Goal: Task Accomplishment & Management: Manage account settings

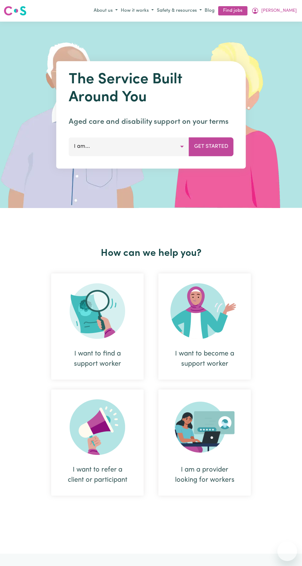
click at [283, 10] on span "[PERSON_NAME]" at bounding box center [279, 10] width 35 height 7
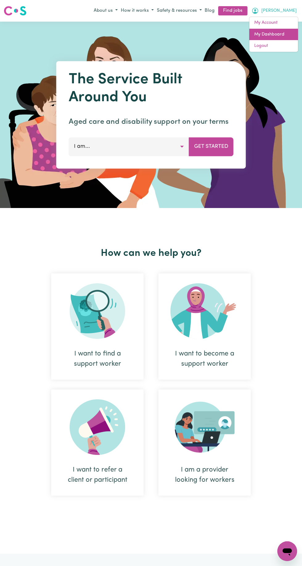
click at [272, 34] on link "My Dashboard" at bounding box center [274, 35] width 49 height 12
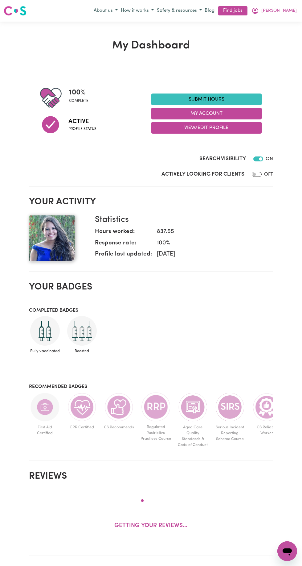
click at [175, 97] on link "Submit Hours" at bounding box center [206, 99] width 111 height 12
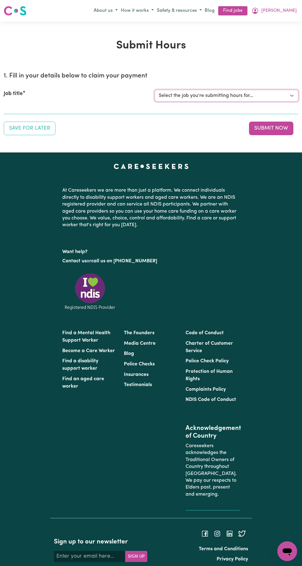
click at [172, 99] on select "Select the job you're submitting hours for... [[PERSON_NAME]] Carer needed for …" at bounding box center [227, 96] width 144 height 12
select select "6689"
click at [155, 90] on select "Select the job you're submitting hours for... [[PERSON_NAME]] Carer needed for …" at bounding box center [227, 96] width 144 height 12
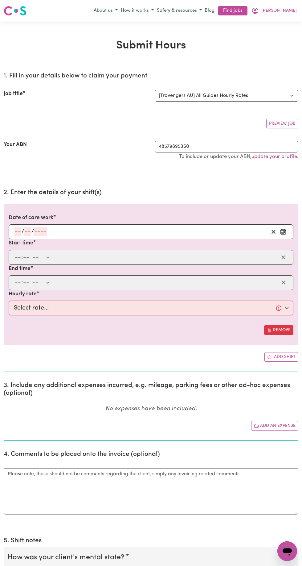
click at [18, 231] on input "number" at bounding box center [17, 231] width 7 height 9
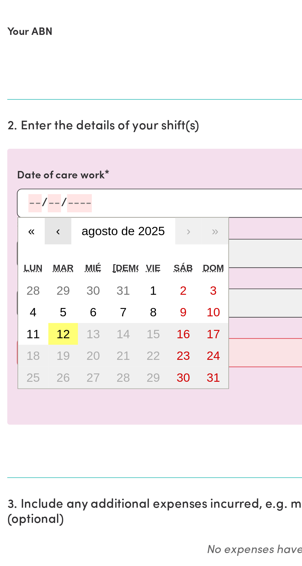
click at [24, 250] on button "‹" at bounding box center [30, 246] width 14 height 14
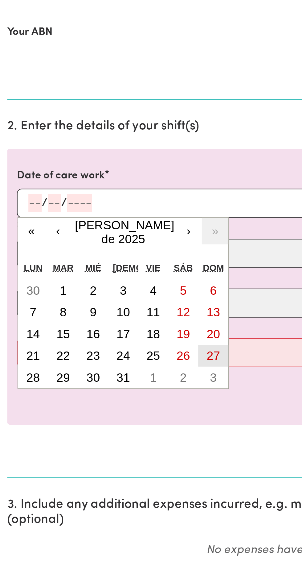
click at [112, 309] on abbr "27" at bounding box center [108, 309] width 7 height 7
type input "[DATE]"
type input "27"
type input "7"
type input "2025"
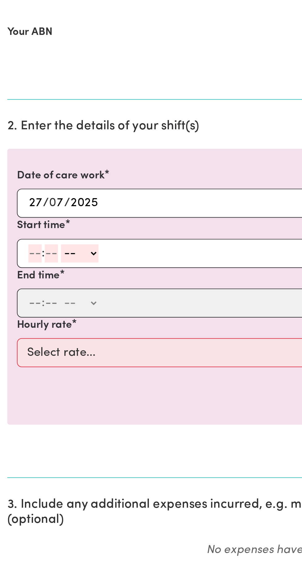
click at [17, 258] on input "number" at bounding box center [17, 257] width 7 height 9
type input "11"
type input "30"
click at [36, 257] on select "-- a.m. p.m." at bounding box center [39, 257] width 19 height 9
select select "pm"
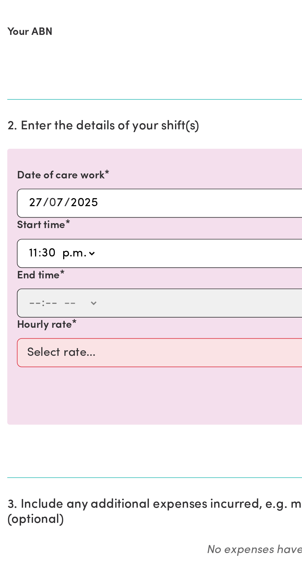
click at [30, 253] on select "-- a.m. p.m." at bounding box center [39, 257] width 19 height 9
type input "23:30"
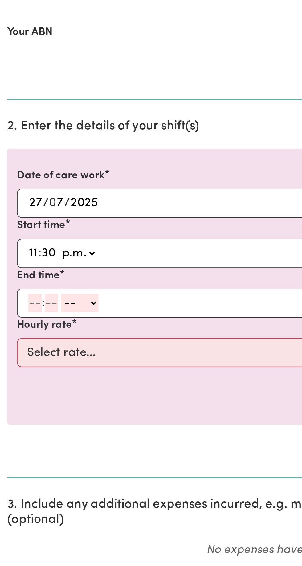
click at [14, 283] on input "number" at bounding box center [17, 282] width 7 height 9
click at [38, 254] on select "a.m. p.m." at bounding box center [39, 257] width 19 height 9
select select "am"
click at [30, 253] on select "a.m. p.m." at bounding box center [39, 257] width 19 height 9
type input "11:30"
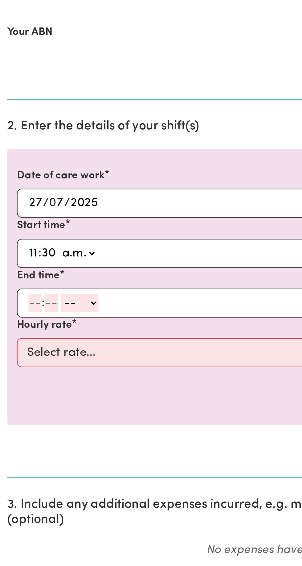
click at [16, 282] on input "number" at bounding box center [17, 282] width 7 height 9
click at [16, 280] on input "10" at bounding box center [17, 282] width 6 height 9
click at [15, 281] on input "12" at bounding box center [17, 282] width 6 height 9
click at [23, 282] on input "number" at bounding box center [25, 282] width 7 height 9
click at [19, 280] on input "12" at bounding box center [17, 282] width 6 height 9
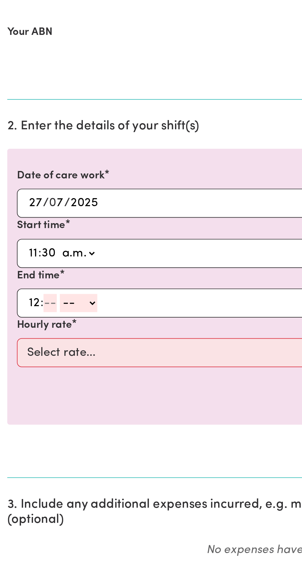
type input "12"
type input "1"
click at [19, 280] on input "12" at bounding box center [17, 282] width 6 height 9
click at [20, 281] on input "12" at bounding box center [17, 282] width 6 height 9
type input "1"
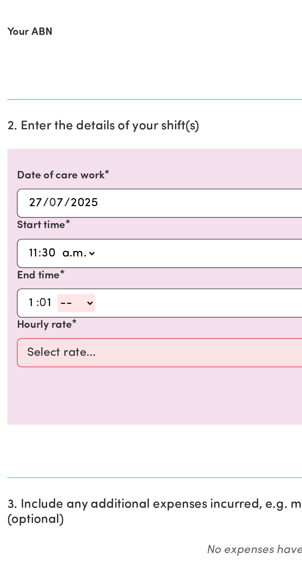
click at [26, 281] on input "1" at bounding box center [23, 282] width 7 height 9
type input "3"
type input "30"
click at [42, 279] on select "-- a.m. p.m." at bounding box center [38, 282] width 19 height 9
select select "pm"
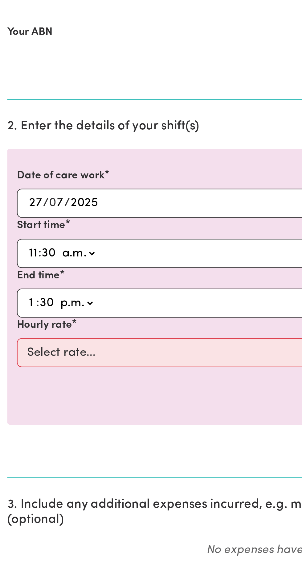
click at [29, 278] on select "-- a.m. p.m." at bounding box center [38, 282] width 19 height 9
type input "13:30"
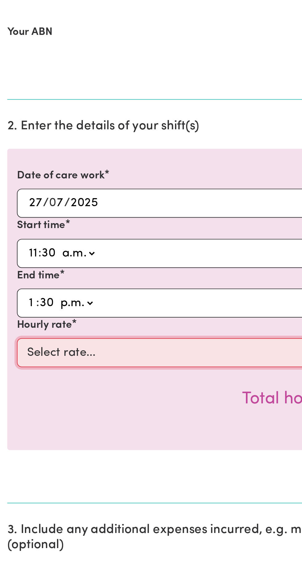
click at [26, 313] on select "Select rate... $38.40 (Weekday) $53.89 ([DATE]) $69.28 ([DATE]) $80.19 (Public …" at bounding box center [151, 307] width 285 height 15
select select "69.28-[DATE]"
click at [9, 300] on select "Select rate... $38.40 (Weekday) $53.89 ([DATE]) $69.28 ([DATE]) $80.19 (Public …" at bounding box center [151, 307] width 285 height 15
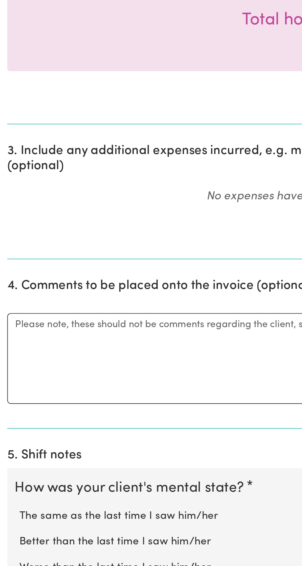
scroll to position [78, 0]
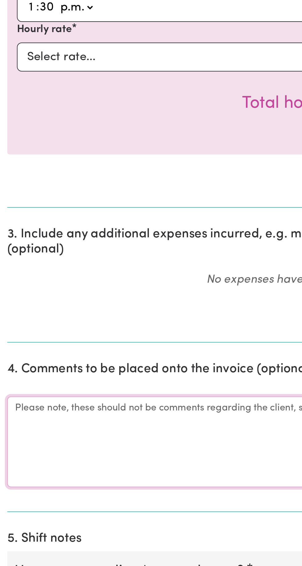
click at [58, 408] on textarea "Comments" at bounding box center [151, 426] width 295 height 46
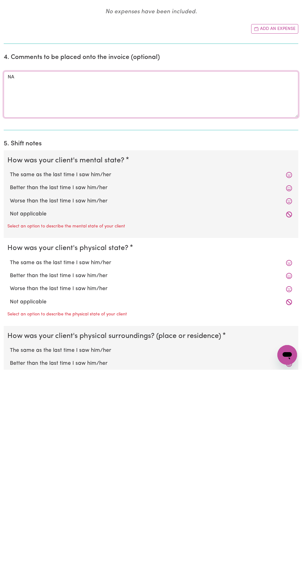
scroll to position [220, 0]
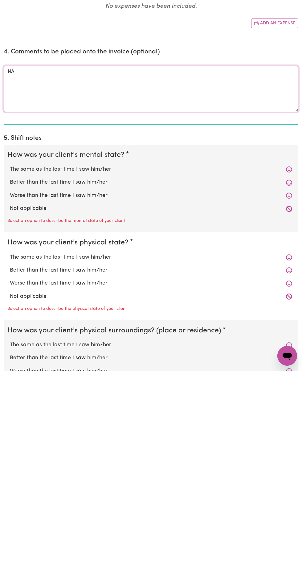
type textarea "NA"
click at [286, 379] on label "Better than the last time I saw him/her" at bounding box center [151, 378] width 283 height 8
click at [10, 374] on input "Better than the last time I saw him/her" at bounding box center [10, 373] width 0 height 0
radio input "true"
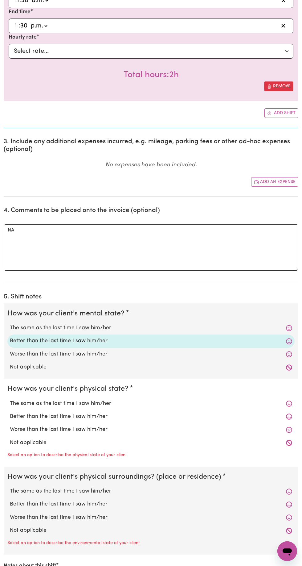
scroll to position [342, 0]
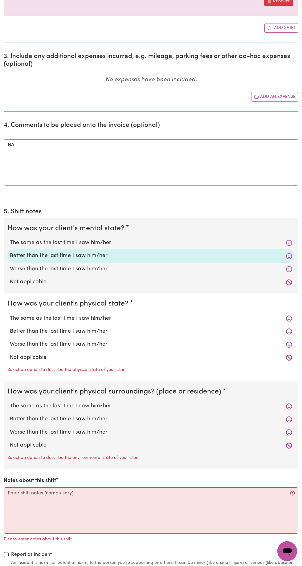
click at [259, 330] on label "Better than the last time I saw him/her" at bounding box center [151, 331] width 283 height 8
click at [10, 327] on input "Better than the last time I saw him/her" at bounding box center [10, 327] width 0 height 0
radio input "true"
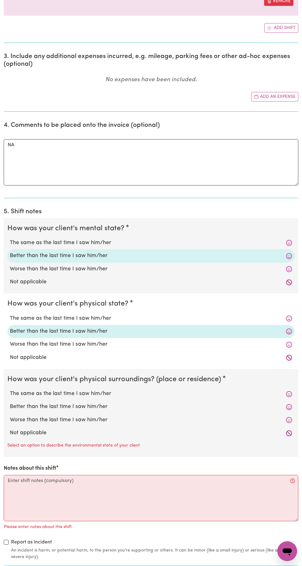
click at [257, 408] on label "Better than the last time I saw him/her" at bounding box center [151, 407] width 283 height 8
click at [10, 403] on input "Better than the last time I saw him/her" at bounding box center [10, 402] width 0 height 0
radio input "true"
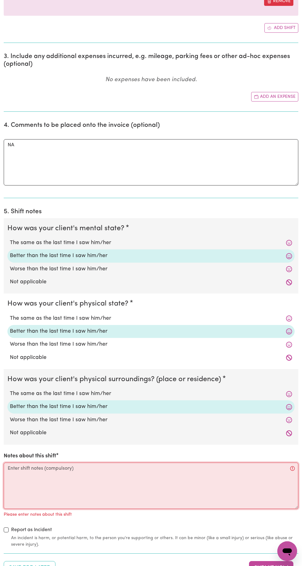
click at [158, 469] on textarea "Notes about this shift" at bounding box center [151, 485] width 295 height 46
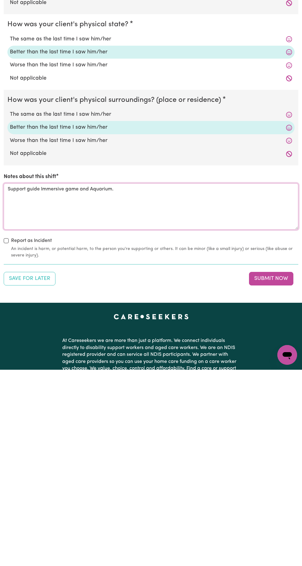
scroll to position [461, 0]
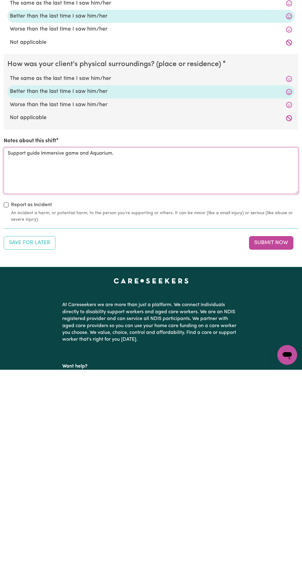
type textarea "Support guide Immersive game and Aquarium."
click at [269, 437] on button "Submit Now" at bounding box center [271, 439] width 44 height 14
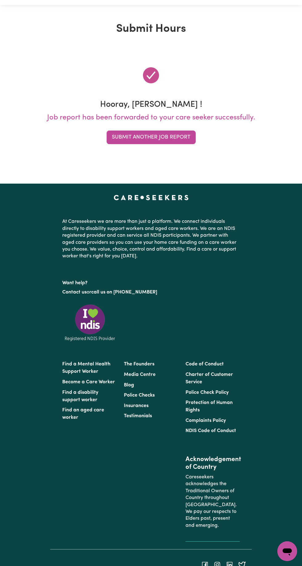
scroll to position [0, 0]
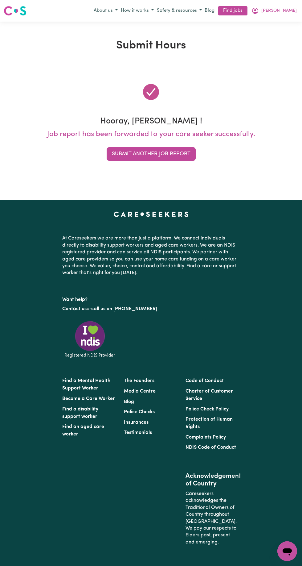
click at [291, 14] on span "[PERSON_NAME]" at bounding box center [279, 10] width 35 height 7
click at [275, 36] on link "My Dashboard" at bounding box center [274, 35] width 49 height 12
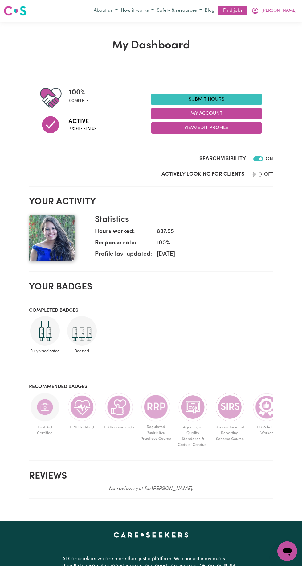
click at [290, 12] on span "[PERSON_NAME]" at bounding box center [279, 10] width 35 height 7
click at [271, 22] on link "My Account" at bounding box center [274, 23] width 49 height 12
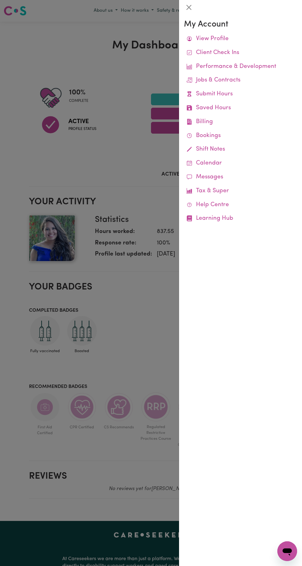
click at [206, 122] on link "Billing Job Reports Remittances Platform Fee Invoices" at bounding box center [240, 122] width 113 height 14
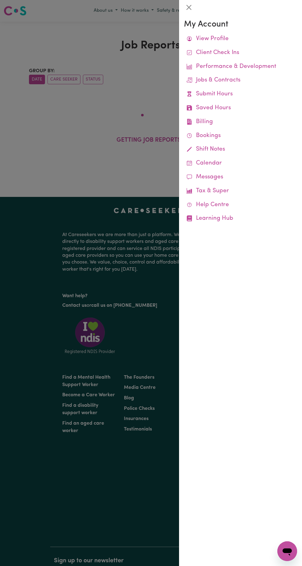
click at [28, 335] on div at bounding box center [151, 283] width 302 height 566
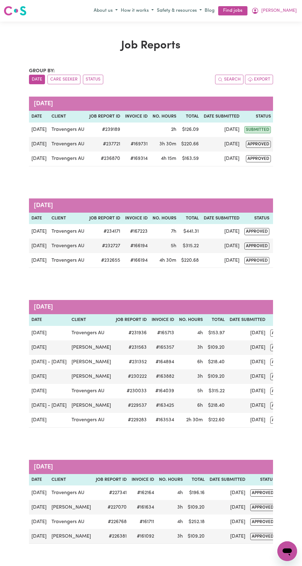
click at [192, 143] on td "$ 220.66" at bounding box center [190, 144] width 23 height 14
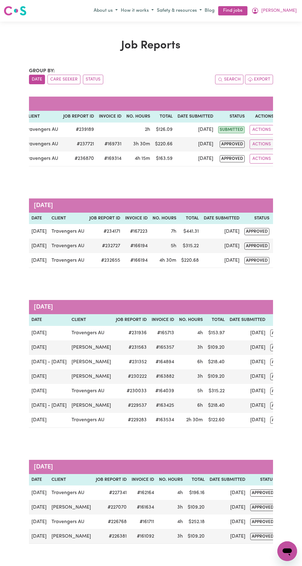
click at [261, 145] on button "Actions" at bounding box center [262, 144] width 24 height 10
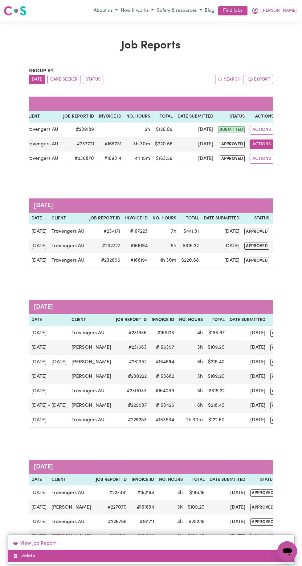
click at [34, 552] on link "Delete" at bounding box center [151, 555] width 287 height 12
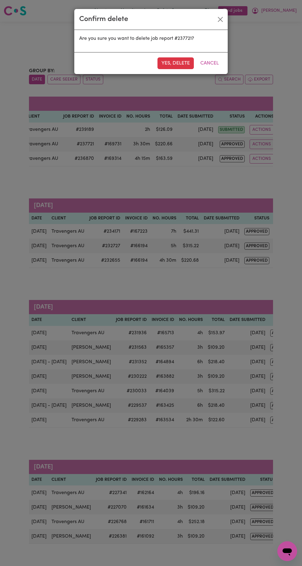
click at [168, 66] on button "Yes, delete" at bounding box center [176, 63] width 36 height 12
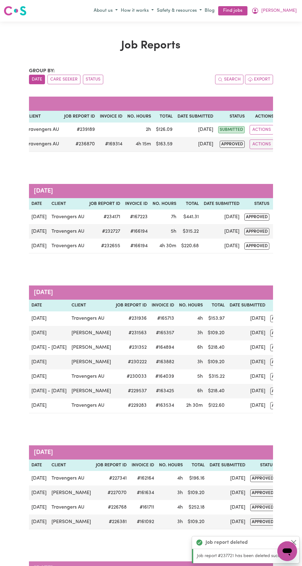
scroll to position [0, 0]
